Goal: Information Seeking & Learning: Learn about a topic

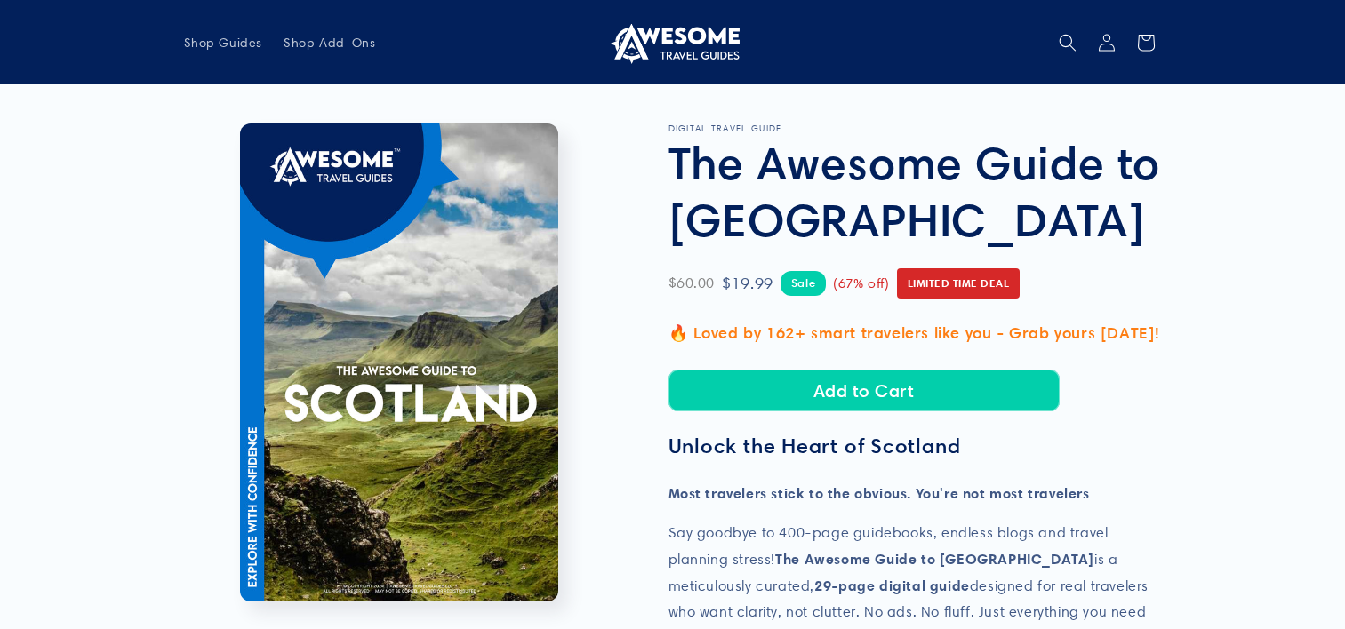
scroll to position [889, 0]
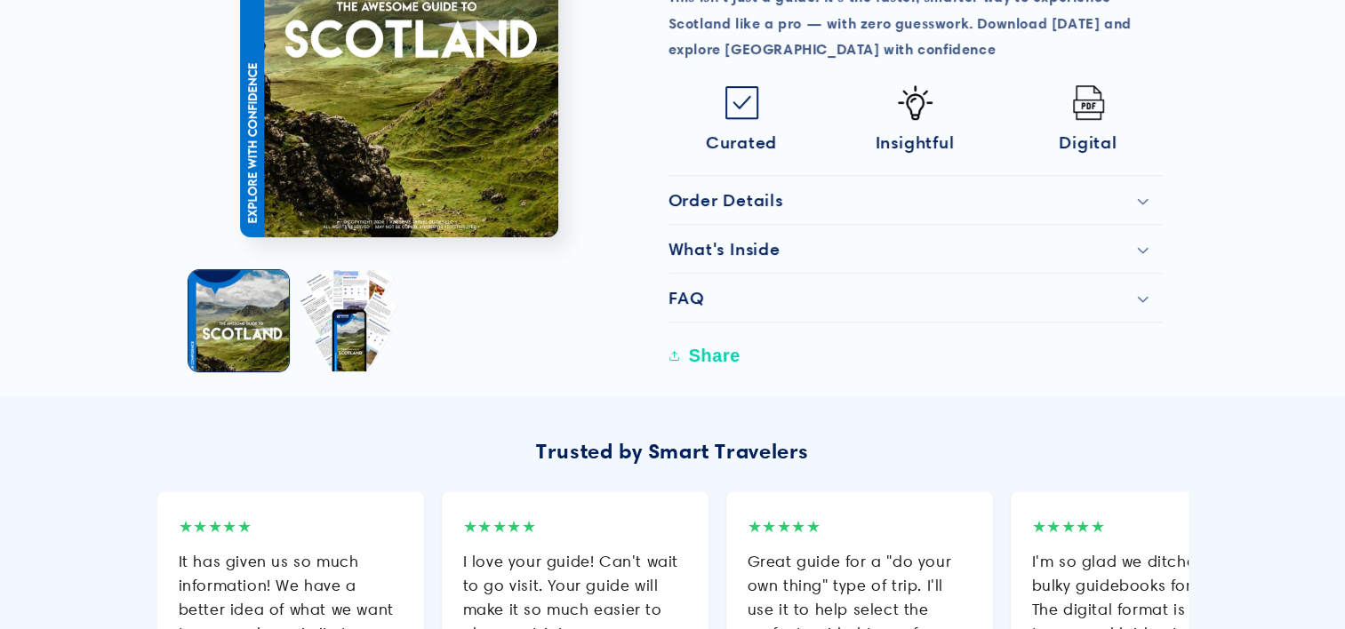
click at [918, 132] on span "Insightful" at bounding box center [915, 142] width 79 height 21
click at [690, 299] on h2 "FAQ" at bounding box center [686, 297] width 36 height 21
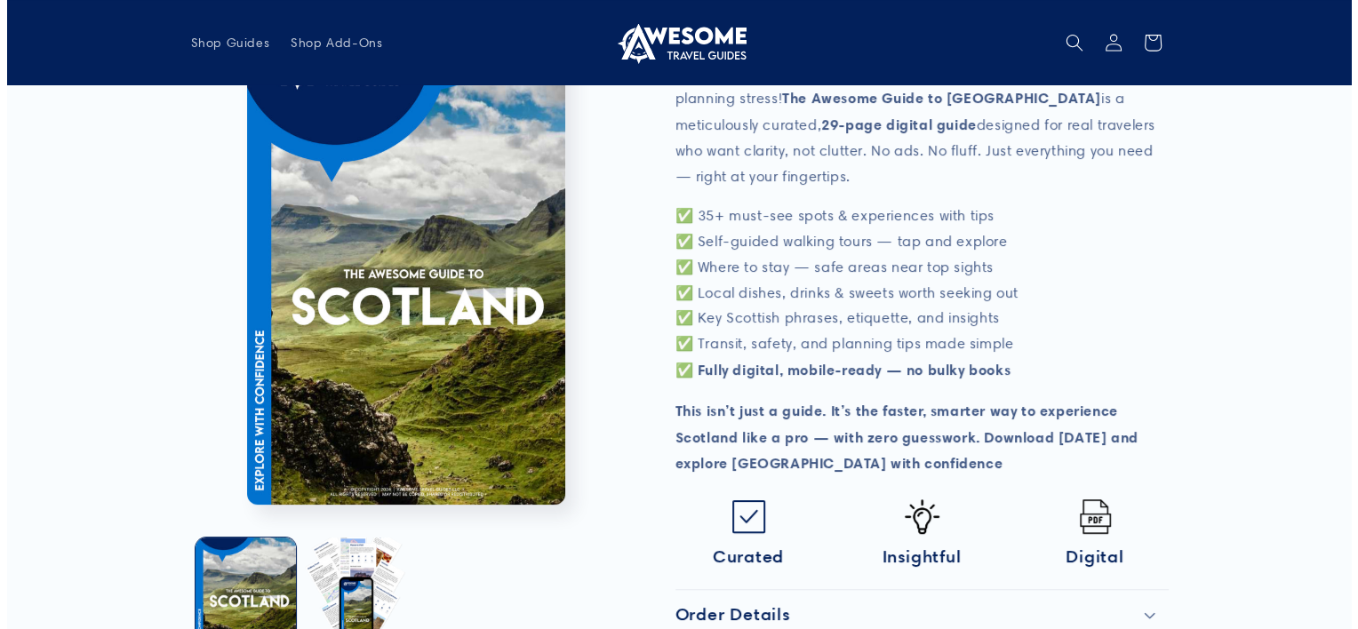
scroll to position [415, 0]
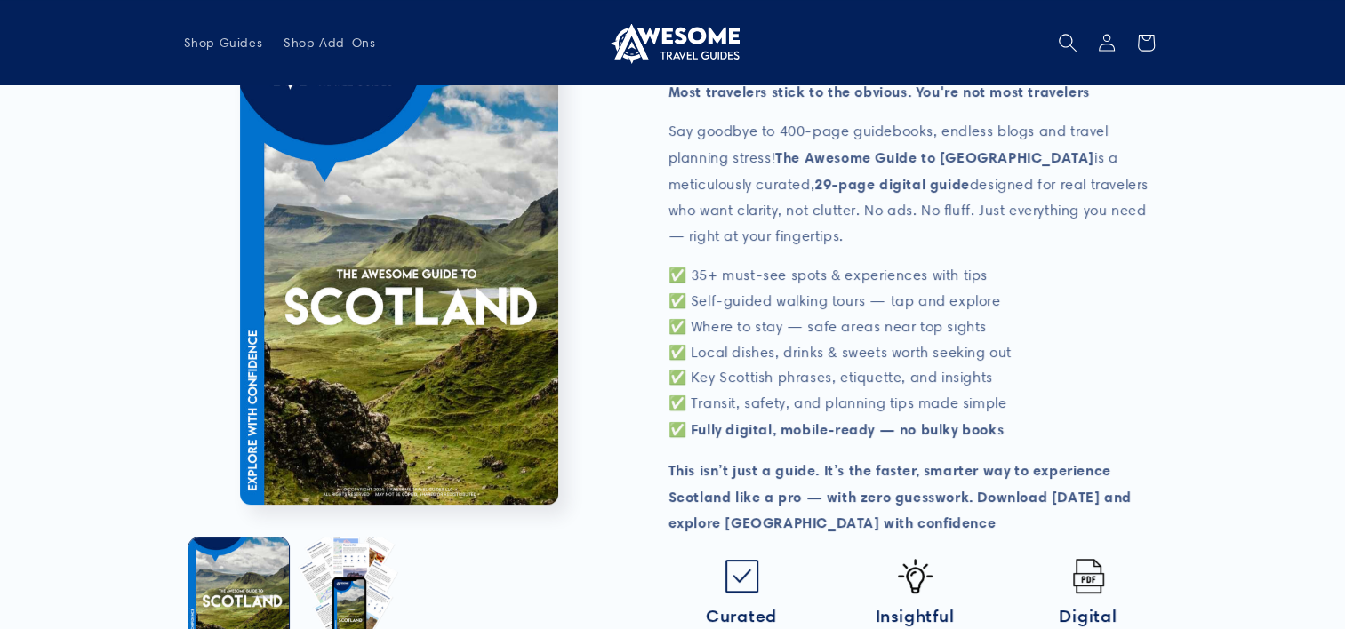
click at [1069, 36] on use "Search" at bounding box center [1068, 43] width 18 height 18
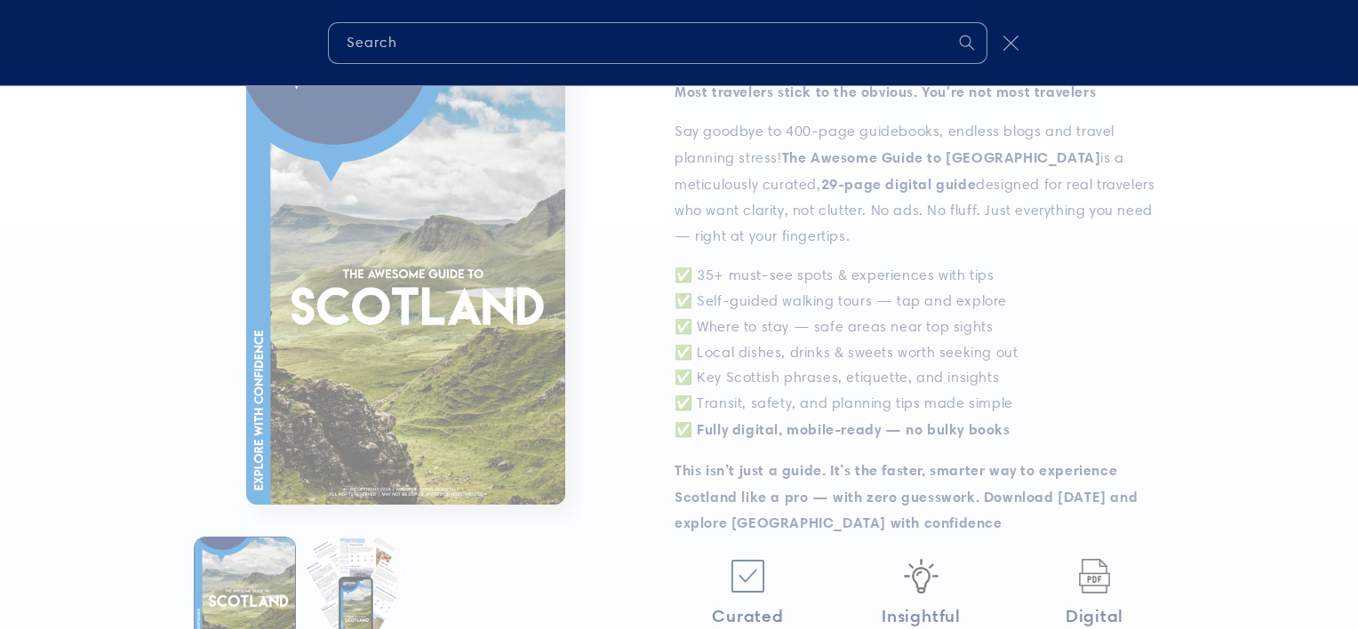
click at [1006, 36] on icon "Close" at bounding box center [1011, 43] width 16 height 16
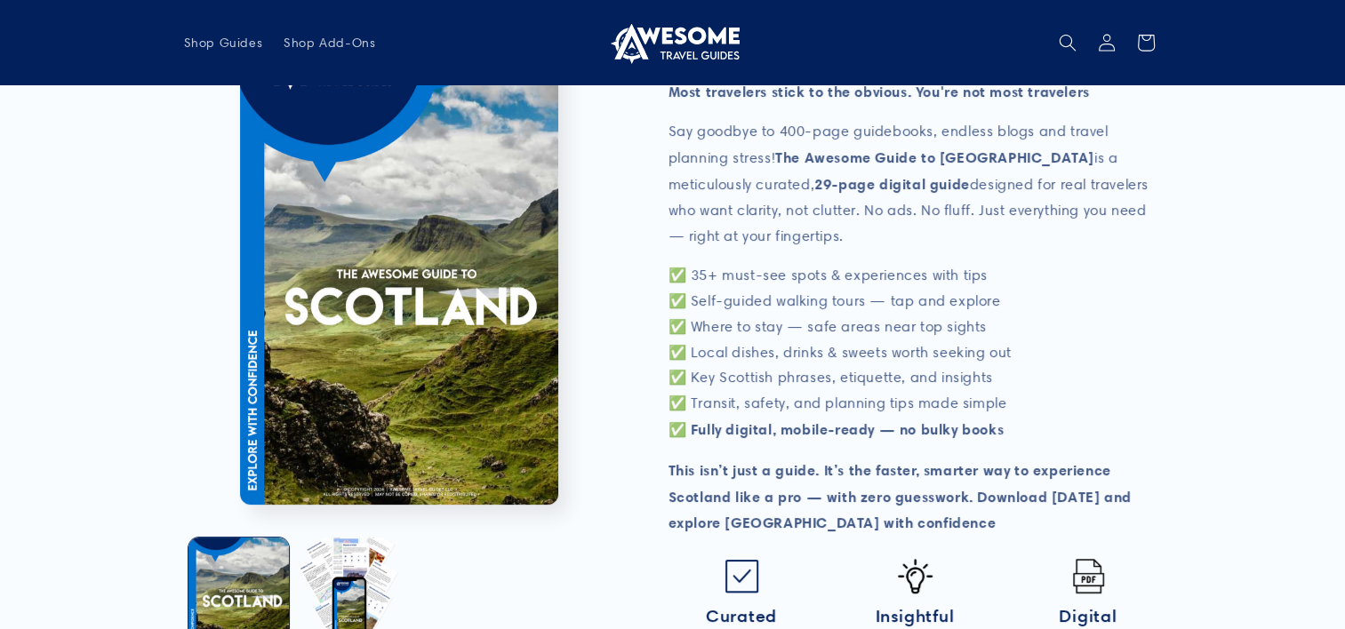
click at [690, 429] on strong "✅ Fully digital, mobile-ready — no bulky books" at bounding box center [836, 429] width 336 height 18
click at [676, 379] on p "✅ 35+ must-see spots & experiences with tips ✅ Self-guided walking tours — tap …" at bounding box center [914, 353] width 493 height 180
click at [723, 277] on p "✅ 35+ must-see spots & experiences with tips ✅ Self-guided walking tours — tap …" at bounding box center [914, 353] width 493 height 180
click at [232, 577] on button "Load image 1 in gallery view" at bounding box center [238, 588] width 100 height 100
click at [240, 505] on button "Open media 1 in modal" at bounding box center [240, 505] width 0 height 0
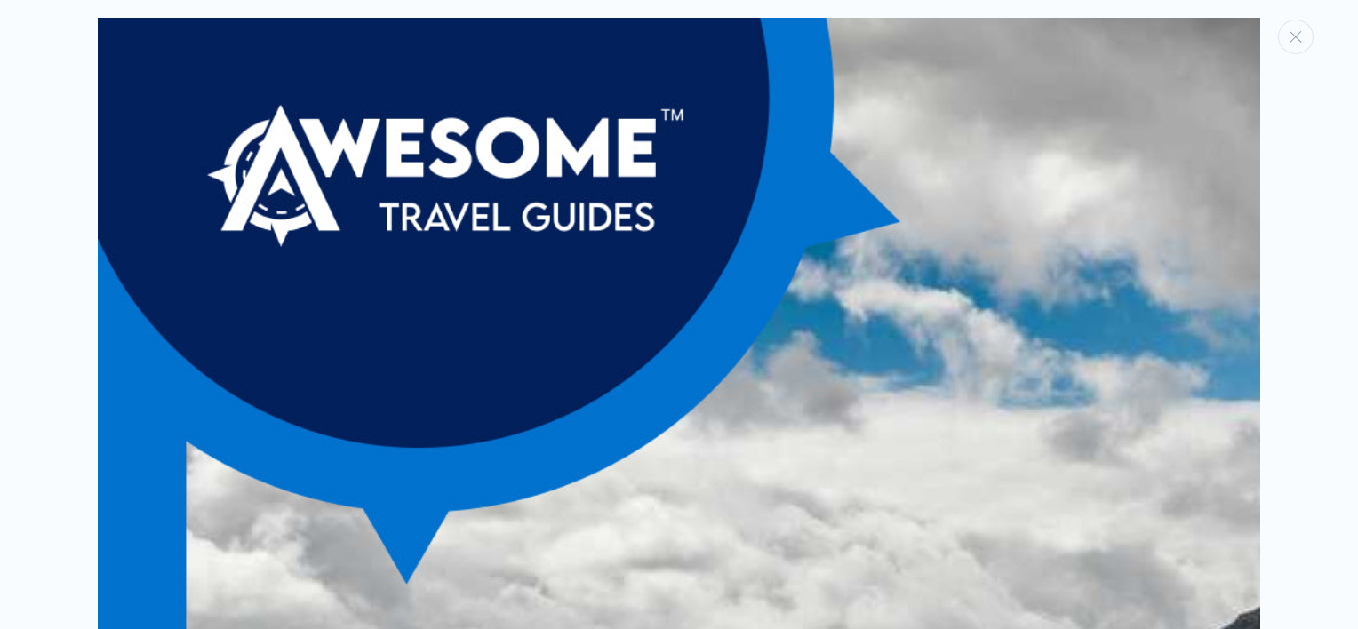
scroll to position [18, 0]
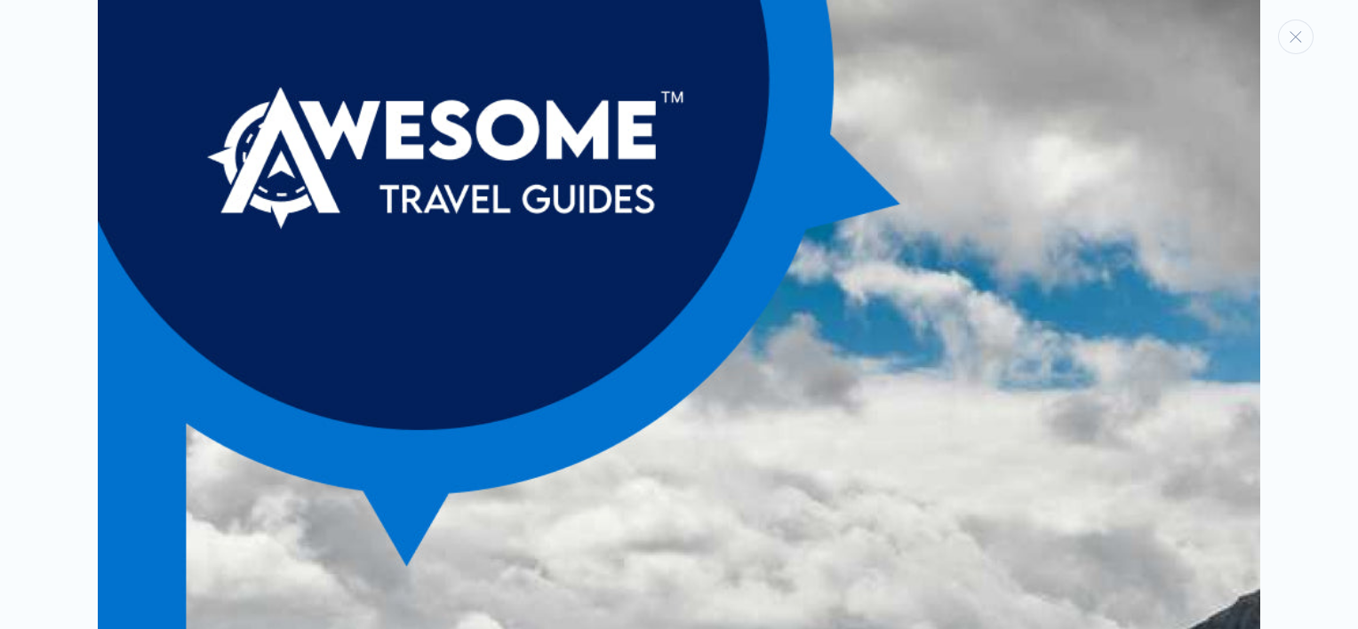
click at [1244, 369] on div "Media gallery" at bounding box center [679, 314] width 1358 height 629
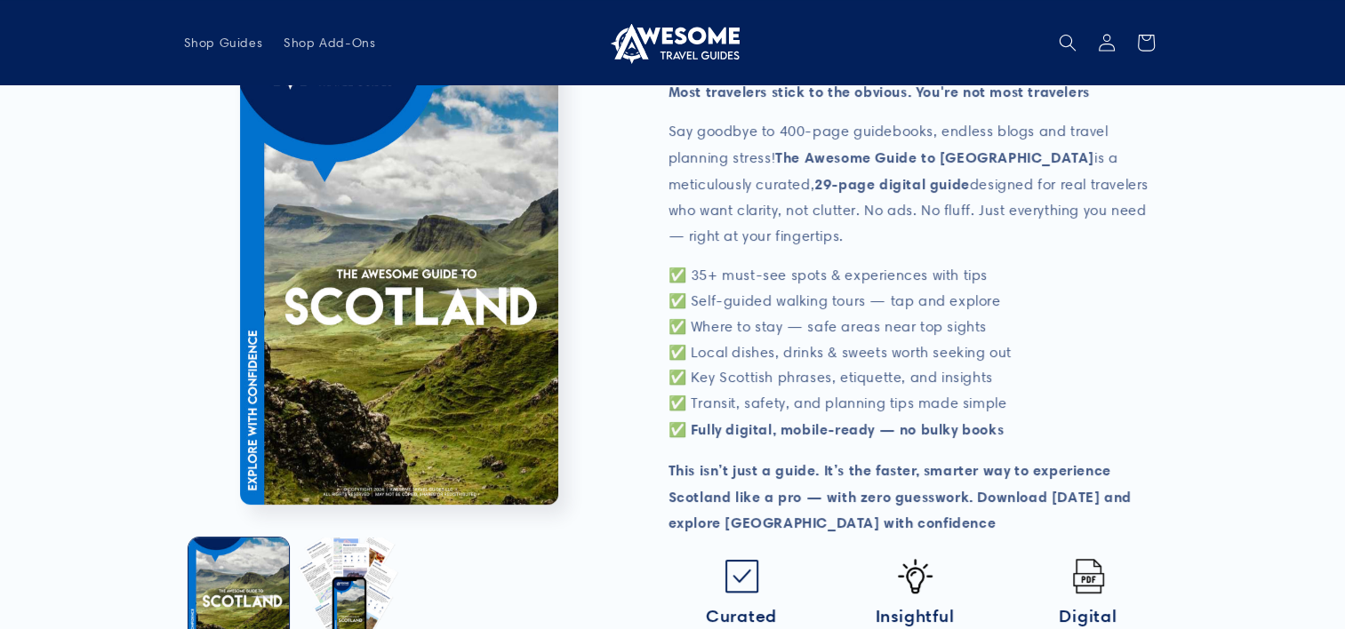
click at [1087, 566] on img at bounding box center [1088, 576] width 35 height 35
drag, startPoint x: 345, startPoint y: 311, endPoint x: 325, endPoint y: 311, distance: 19.6
click at [240, 505] on button "Open media 1 in modal" at bounding box center [240, 505] width 0 height 0
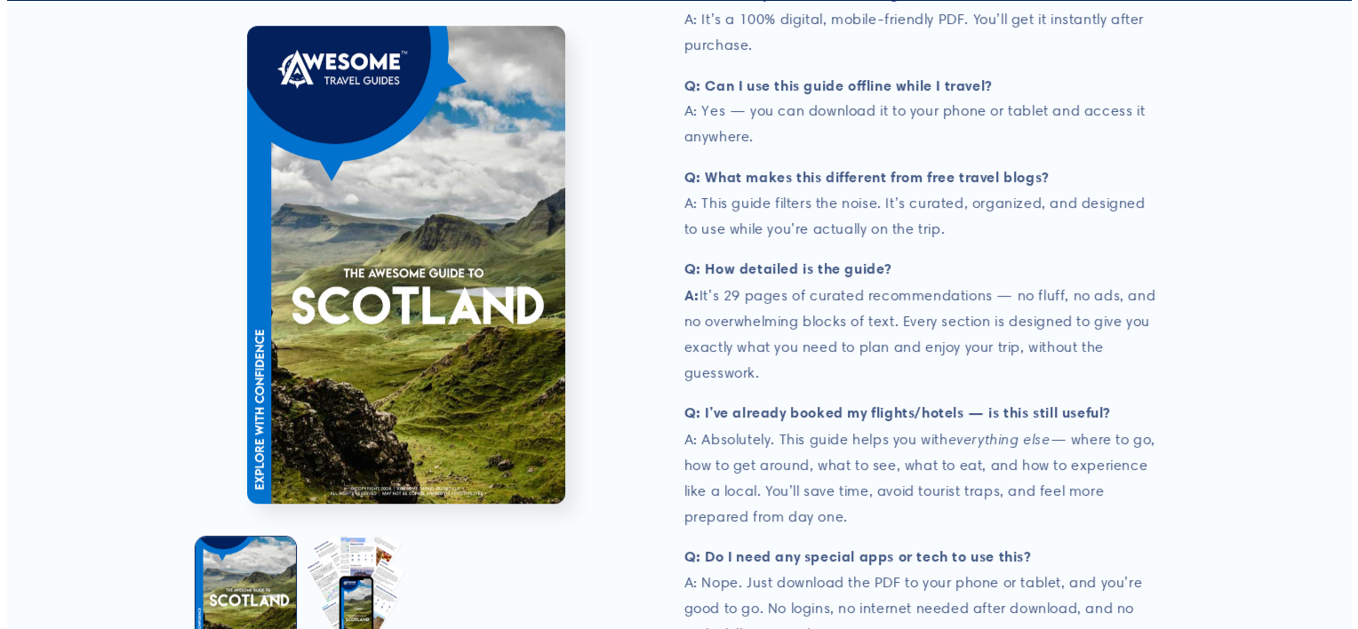
scroll to position [1280, 0]
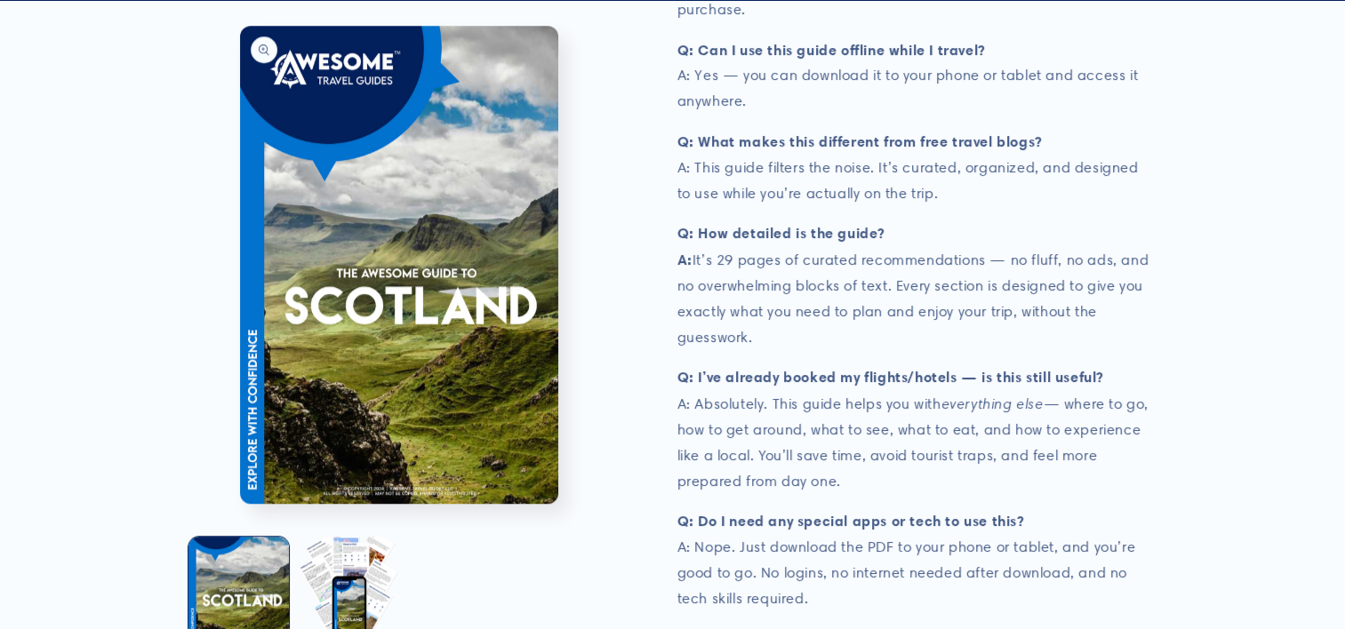
drag, startPoint x: 384, startPoint y: 232, endPoint x: 352, endPoint y: 233, distance: 32.0
click at [240, 505] on button "Open media 1 in modal" at bounding box center [240, 505] width 0 height 0
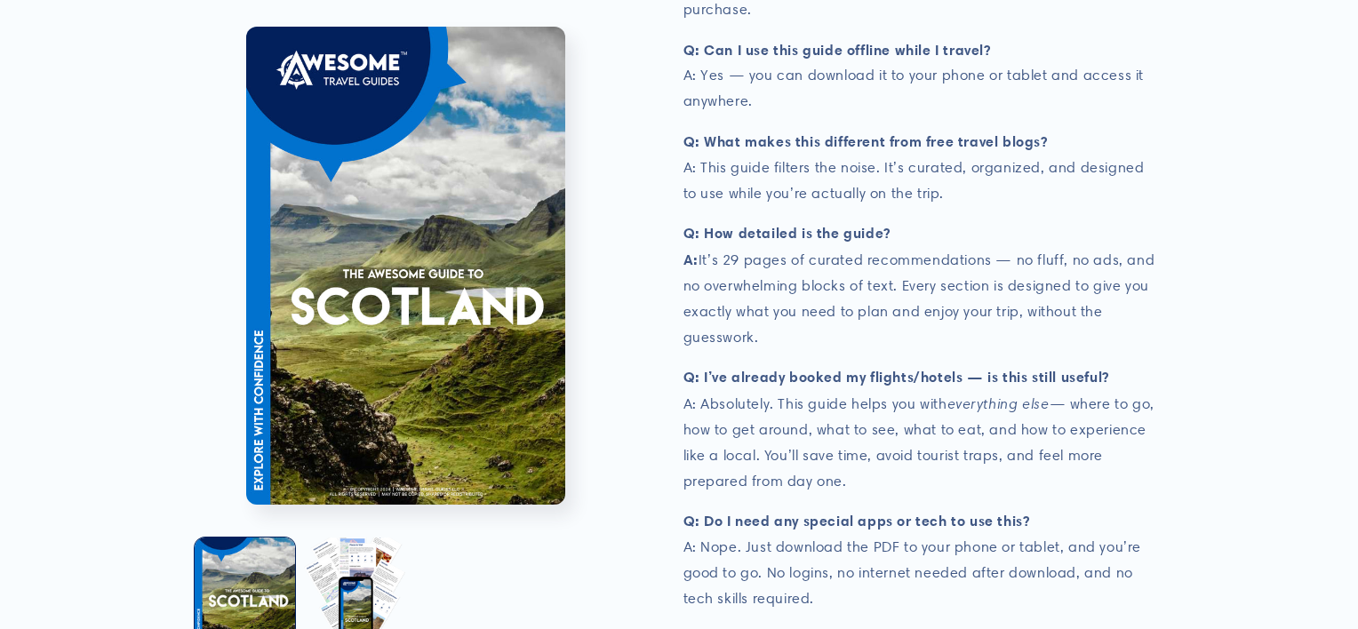
scroll to position [18, 0]
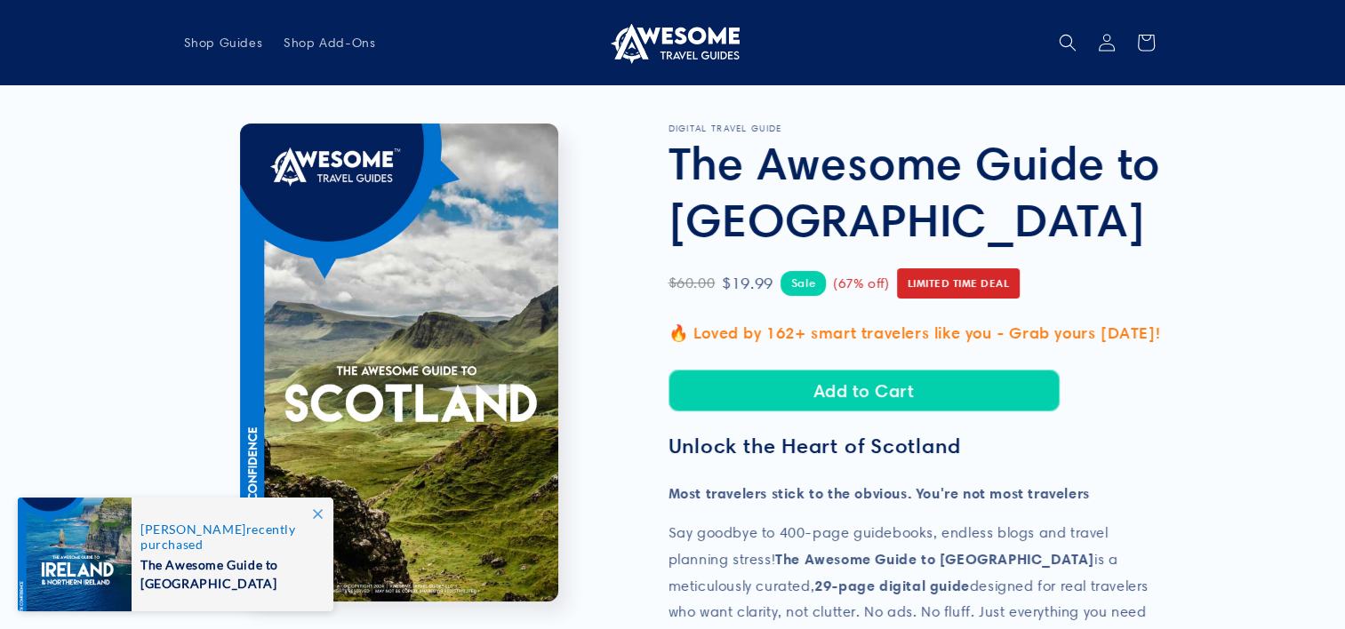
click at [240, 602] on button "Open media 1 in modal" at bounding box center [240, 602] width 0 height 0
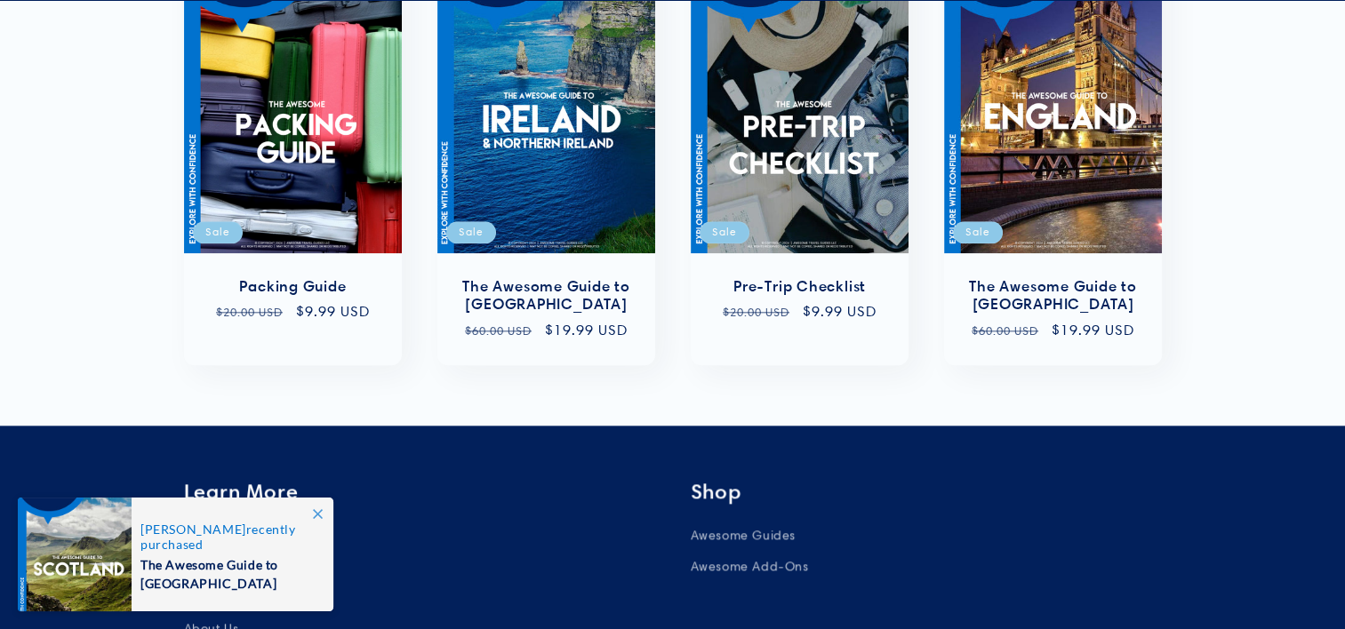
scroll to position [1871, 0]
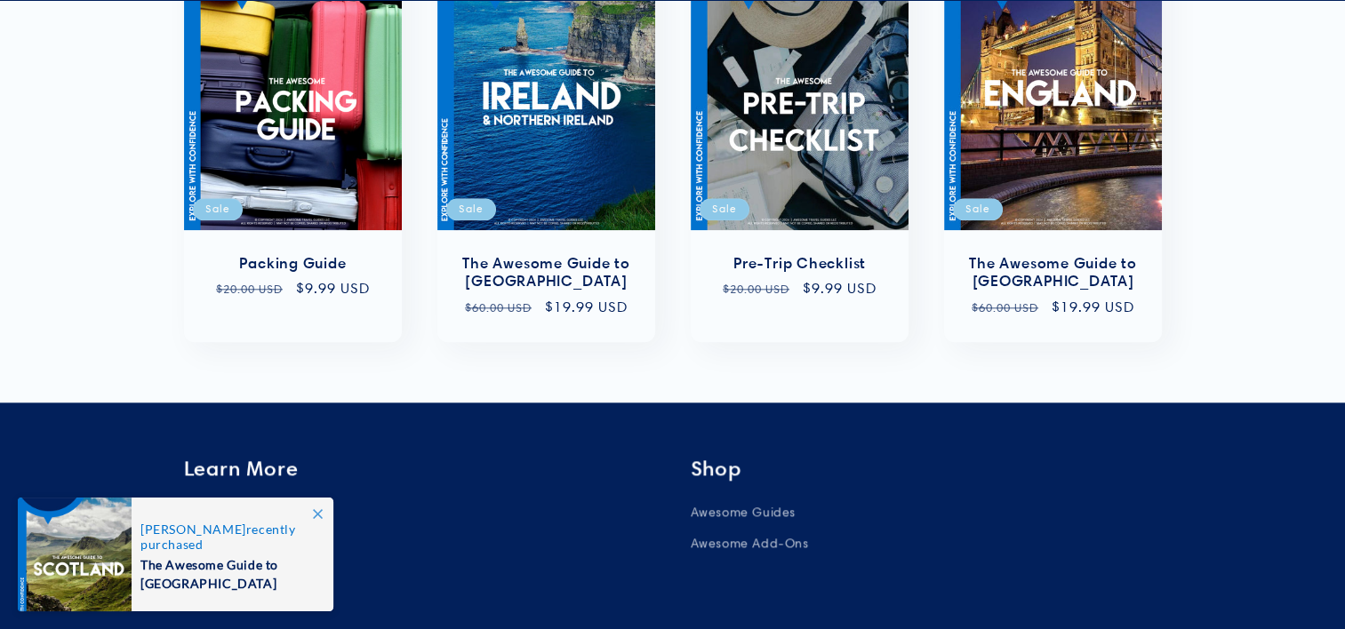
click at [212, 568] on span "The Awesome Guide to Scotland" at bounding box center [227, 572] width 174 height 41
click at [750, 501] on link "Awesome Guides" at bounding box center [743, 514] width 105 height 27
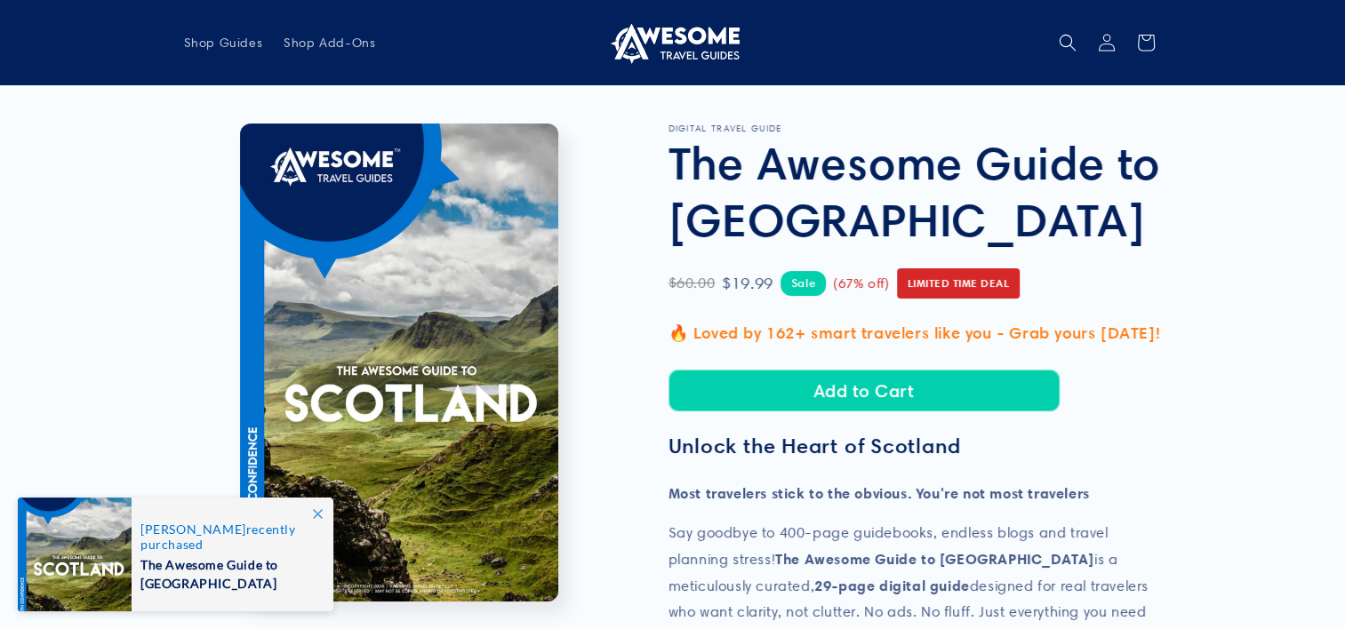
click at [824, 459] on h3 "Unlock the Heart of Scotland" at bounding box center [914, 447] width 493 height 26
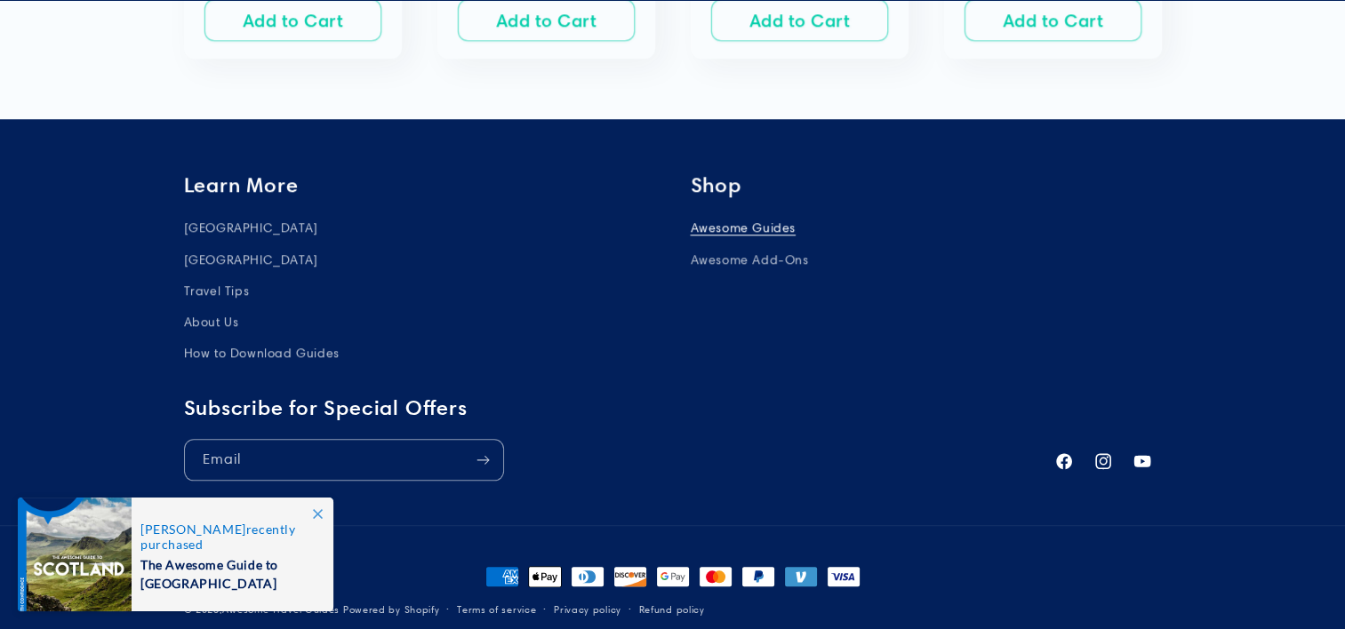
scroll to position [1895, 0]
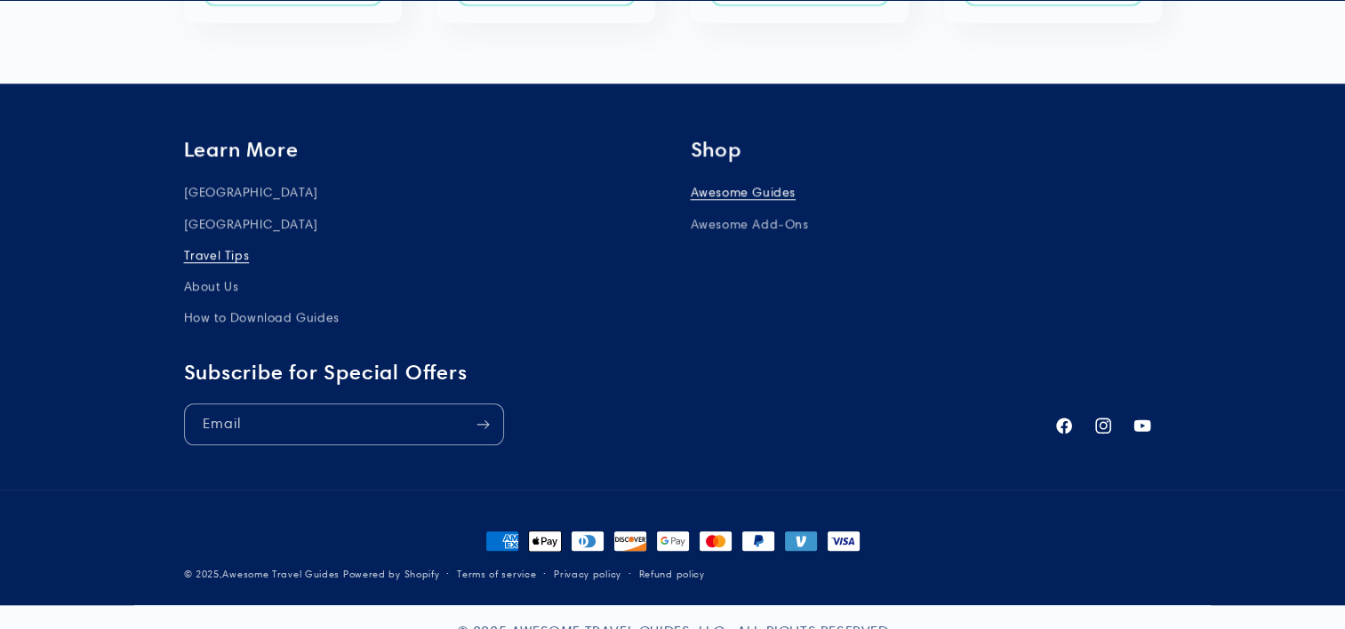
click at [224, 265] on link "Travel Tips" at bounding box center [217, 255] width 66 height 31
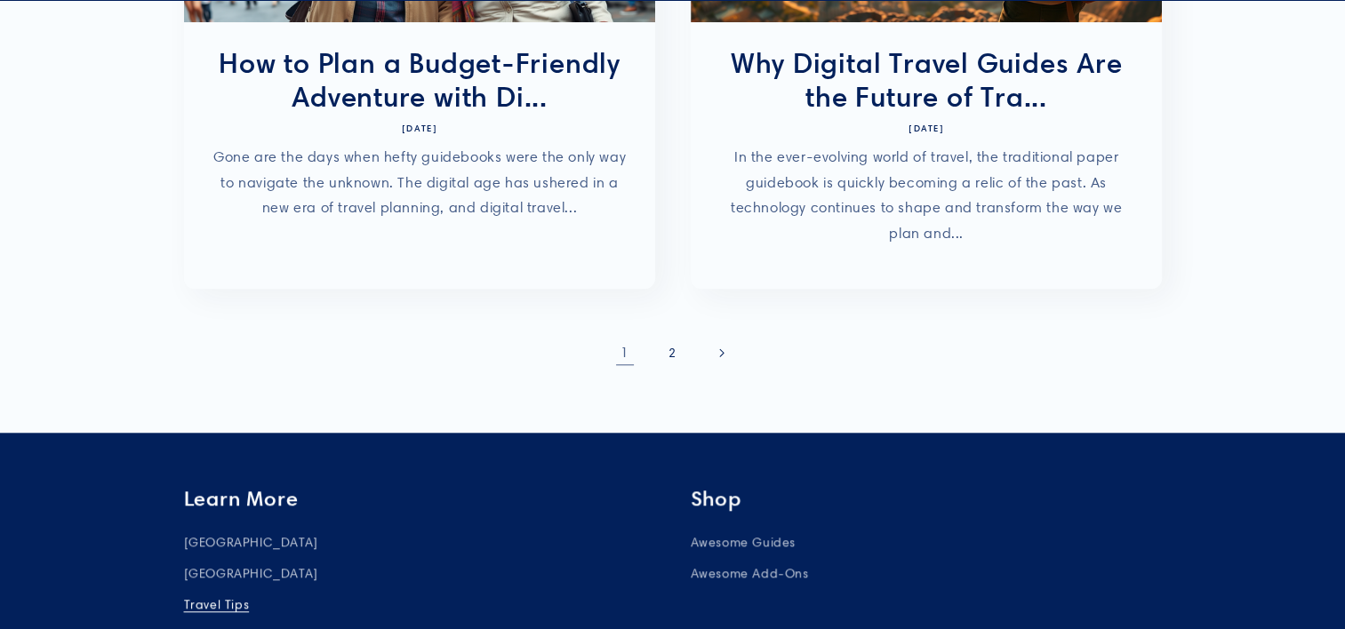
scroll to position [1741, 0]
